Goal: Task Accomplishment & Management: Use online tool/utility

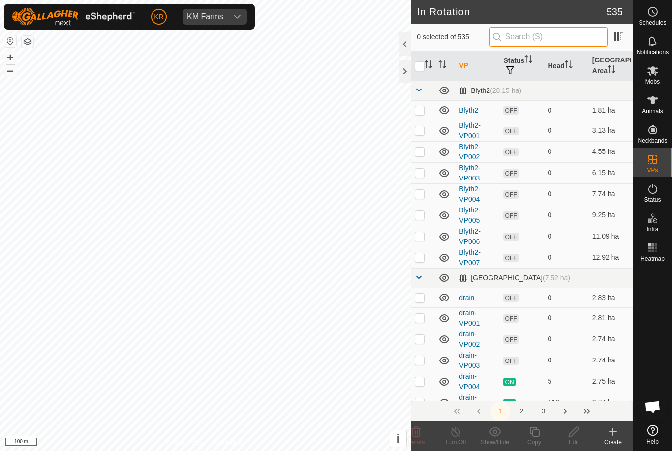
click at [549, 37] on input "text" at bounding box center [548, 37] width 119 height 21
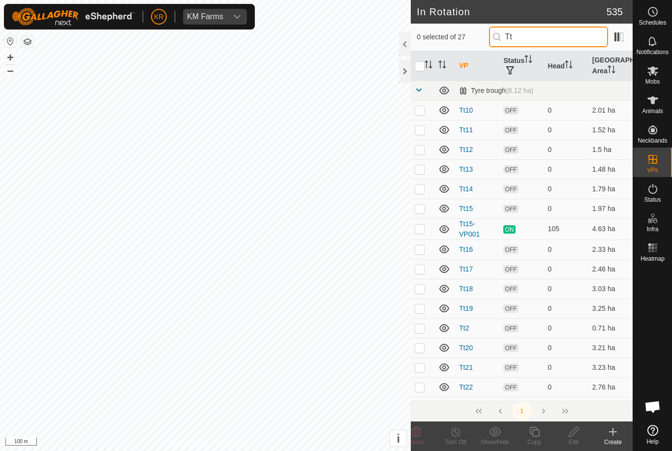
type input "Tt"
click at [418, 249] on p-checkbox at bounding box center [419, 249] width 10 height 8
checkbox input "true"
click at [419, 268] on p-checkbox at bounding box center [419, 269] width 10 height 8
checkbox input "true"
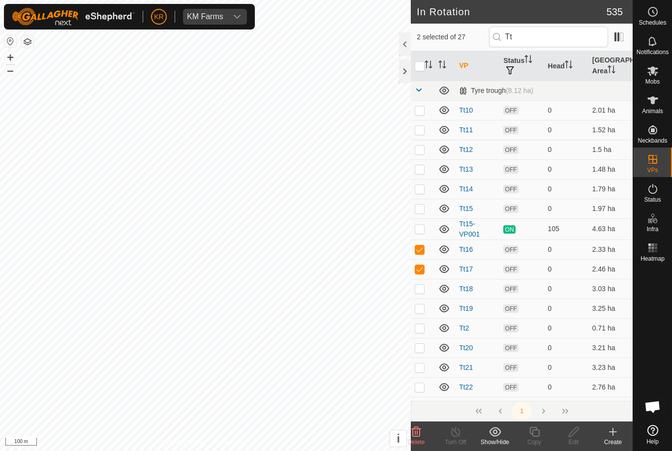
click at [423, 250] on p-checkbox at bounding box center [419, 249] width 10 height 8
checkbox input "false"
click at [570, 437] on icon at bounding box center [573, 432] width 10 height 10
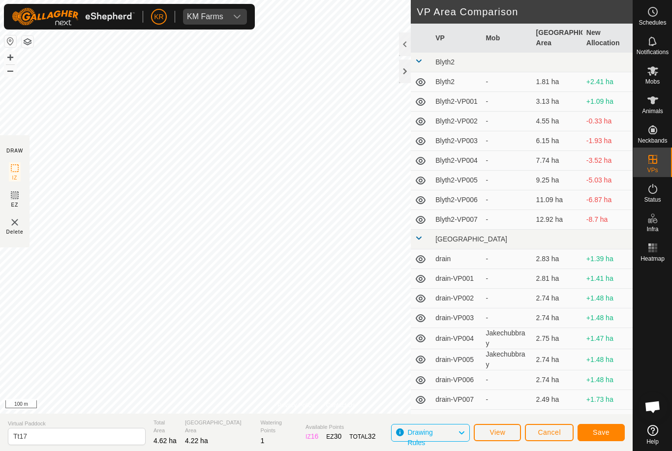
click at [600, 431] on span "Save" at bounding box center [600, 432] width 17 height 8
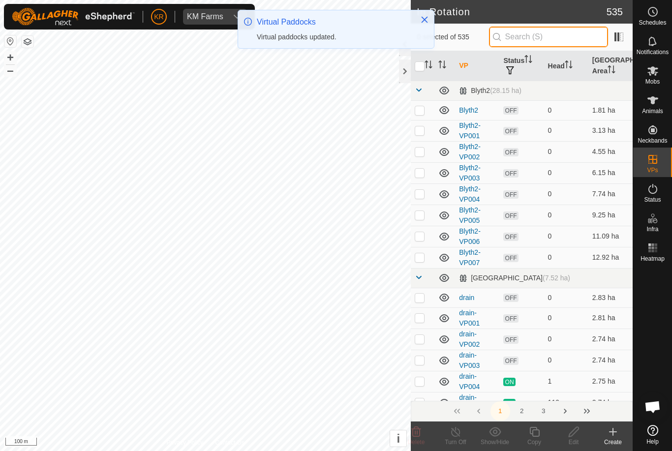
click at [544, 29] on input "text" at bounding box center [548, 37] width 119 height 21
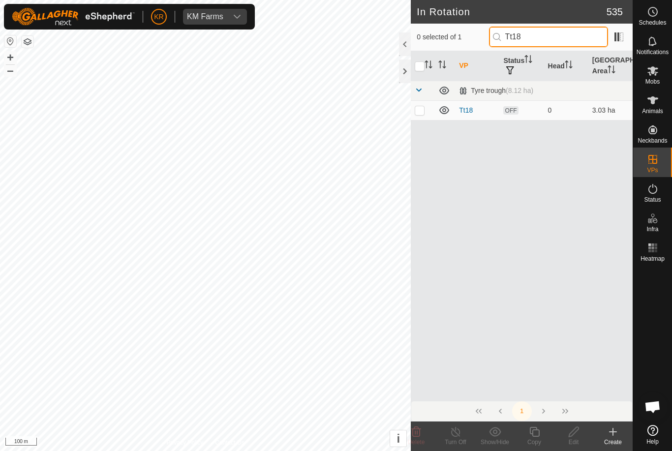
type input "Tt18"
click at [425, 107] on td at bounding box center [423, 110] width 24 height 20
checkbox input "true"
click at [573, 435] on icon at bounding box center [573, 432] width 12 height 12
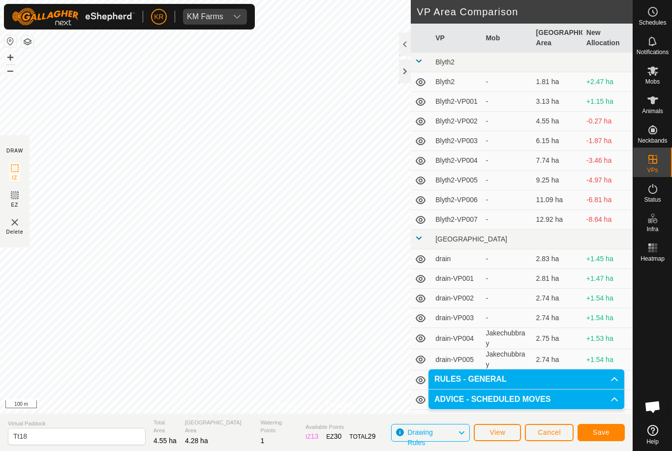
click at [605, 430] on span "Save" at bounding box center [600, 432] width 17 height 8
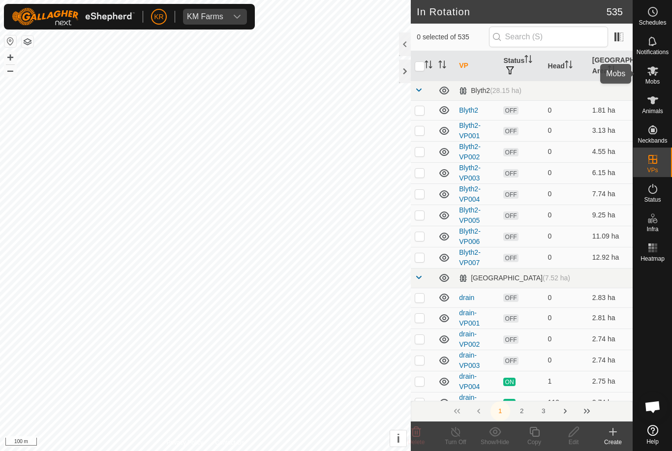
click at [657, 75] on icon at bounding box center [653, 71] width 12 height 12
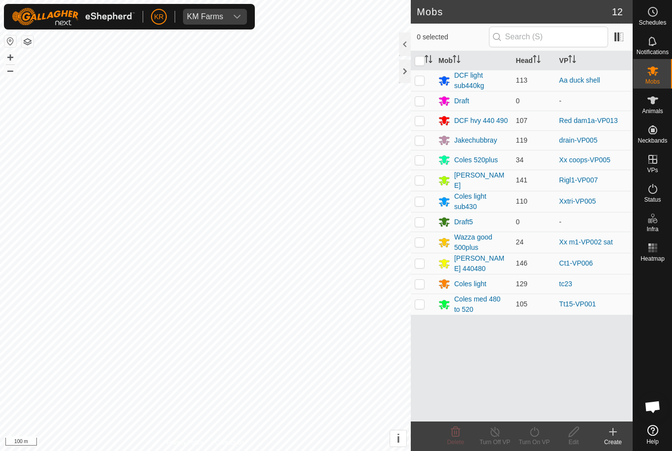
click at [424, 304] on p-checkbox at bounding box center [419, 304] width 10 height 8
checkbox input "true"
click at [539, 435] on icon at bounding box center [534, 432] width 12 height 12
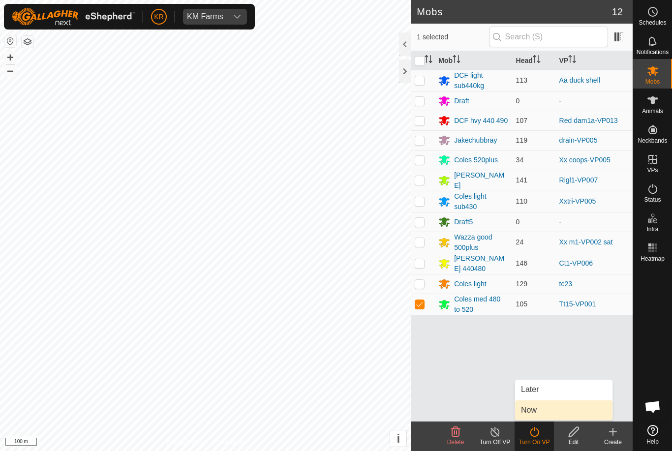
click at [535, 406] on span "Now" at bounding box center [529, 410] width 16 height 12
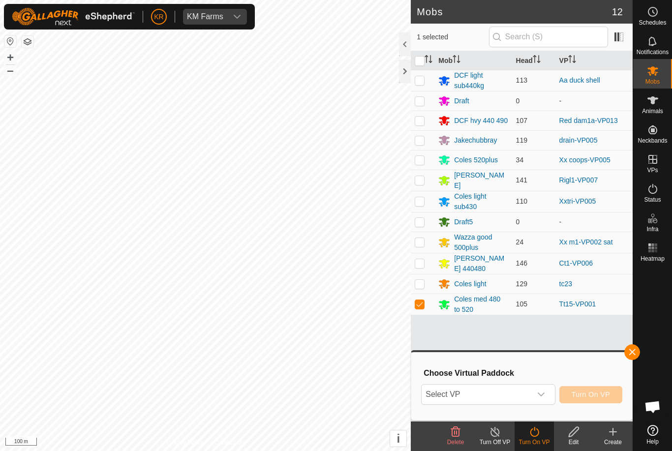
click at [514, 392] on span "Select VP" at bounding box center [475, 394] width 109 height 20
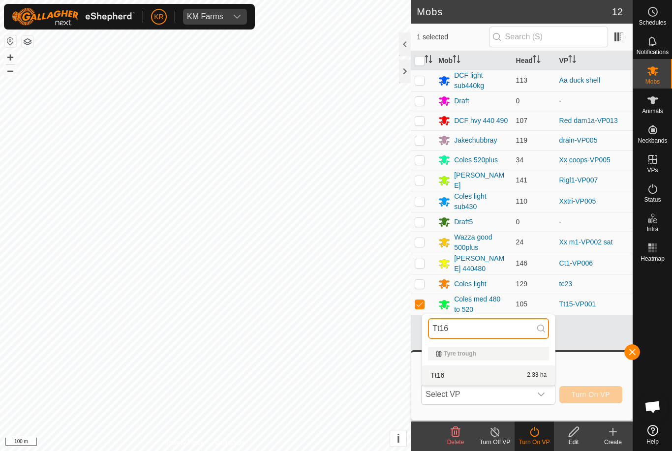
type input "Tt16"
click at [481, 377] on div "Tt16 2.33 ha" at bounding box center [488, 375] width 121 height 12
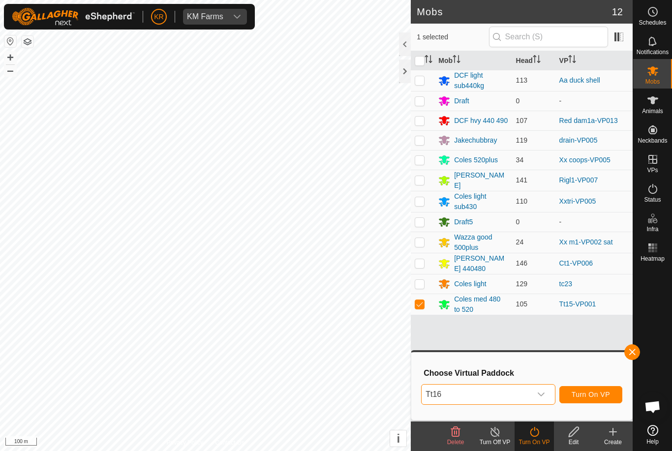
click at [485, 394] on span "Tt16" at bounding box center [475, 394] width 109 height 20
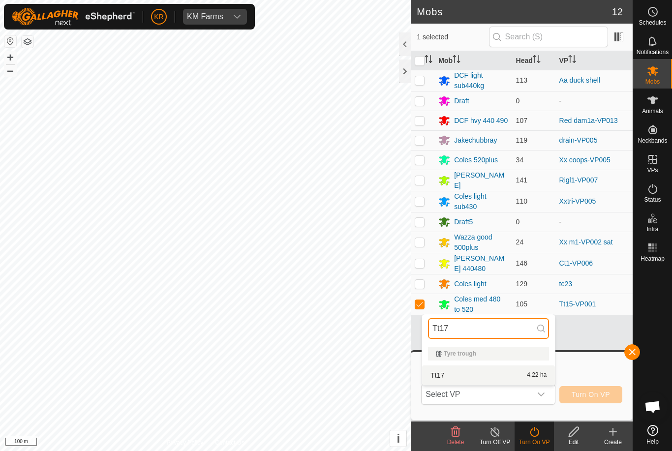
type input "Tt17"
click at [474, 376] on div "Tt17 4.22 ha" at bounding box center [488, 375] width 121 height 12
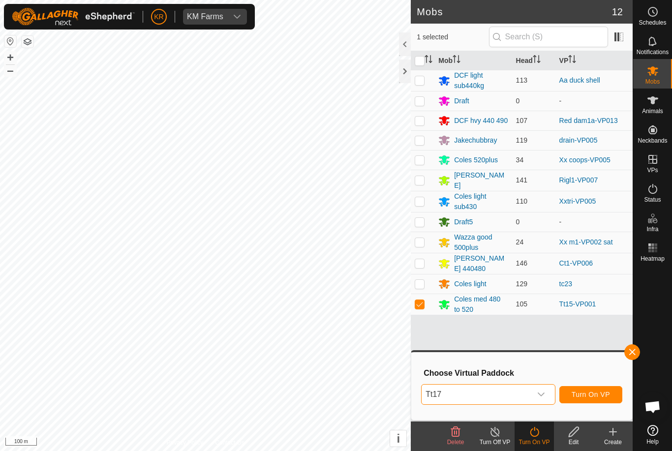
click at [600, 391] on span "Turn On VP" at bounding box center [590, 394] width 38 height 8
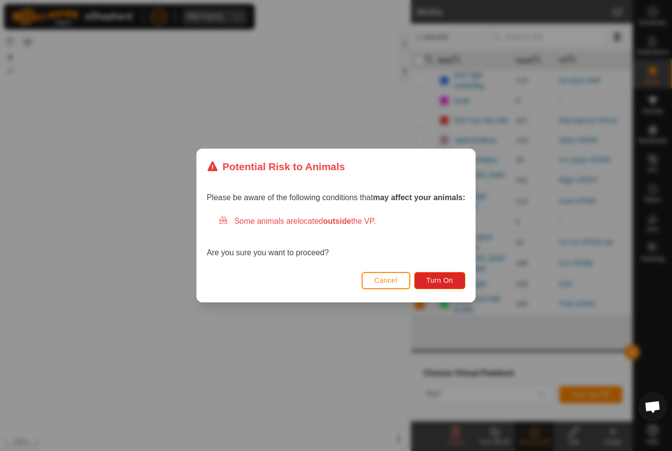
click at [446, 279] on span "Turn On" at bounding box center [439, 280] width 27 height 8
